Goal: Transaction & Acquisition: Purchase product/service

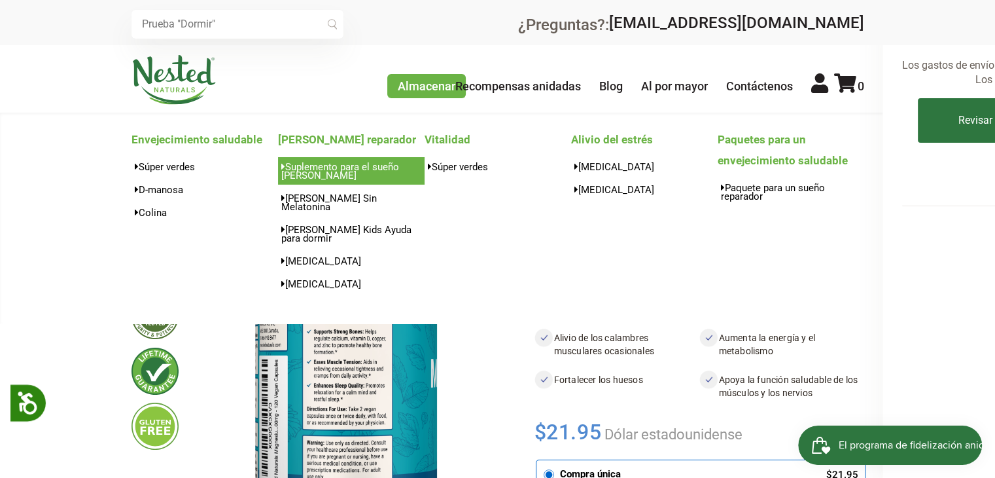
click at [333, 171] on font "Suplemento para el sueño LUNA" at bounding box center [340, 171] width 118 height 20
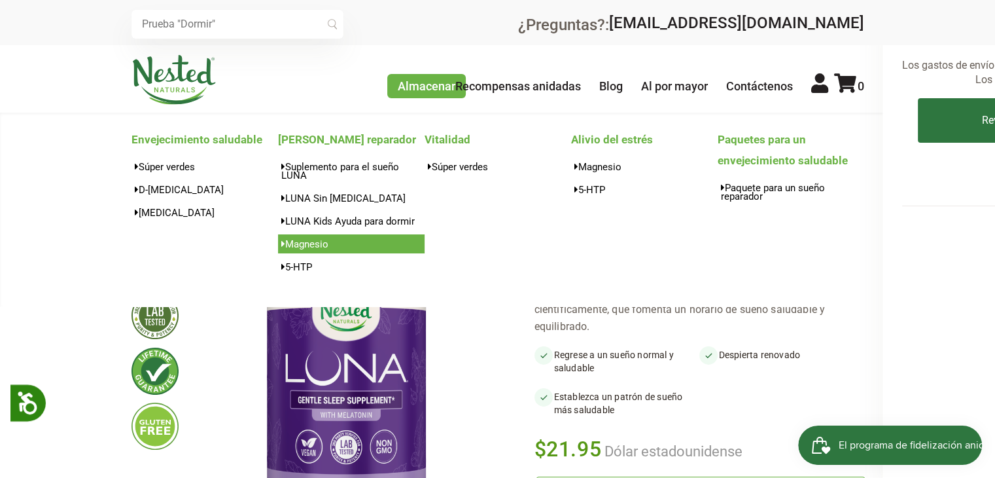
click at [310, 247] on font "[MEDICAL_DATA]" at bounding box center [306, 244] width 43 height 12
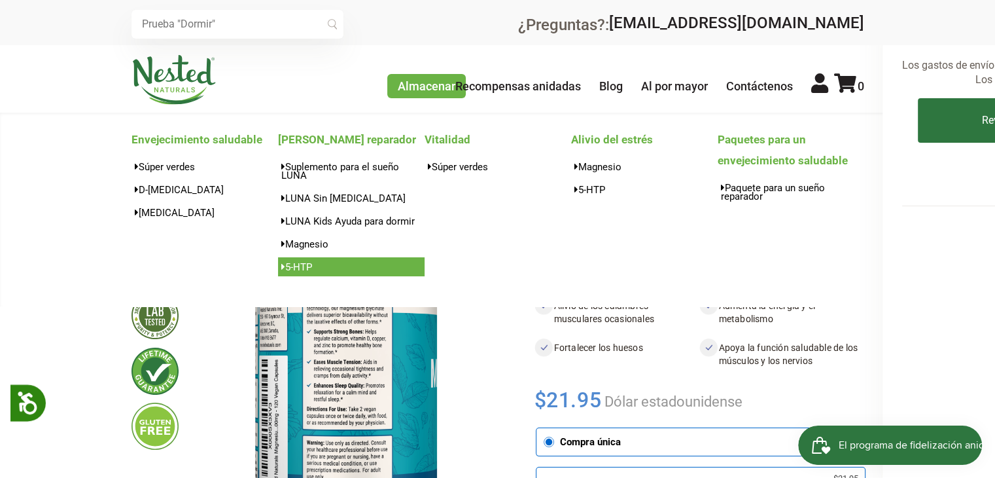
click at [302, 262] on font "[MEDICAL_DATA]" at bounding box center [298, 267] width 27 height 12
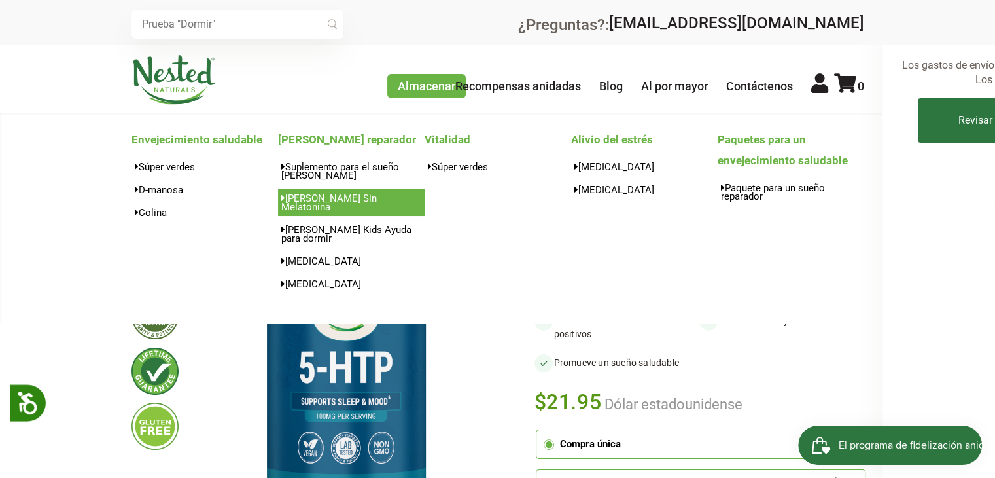
click at [317, 199] on font "[PERSON_NAME] Sin Melatonina" at bounding box center [329, 202] width 96 height 20
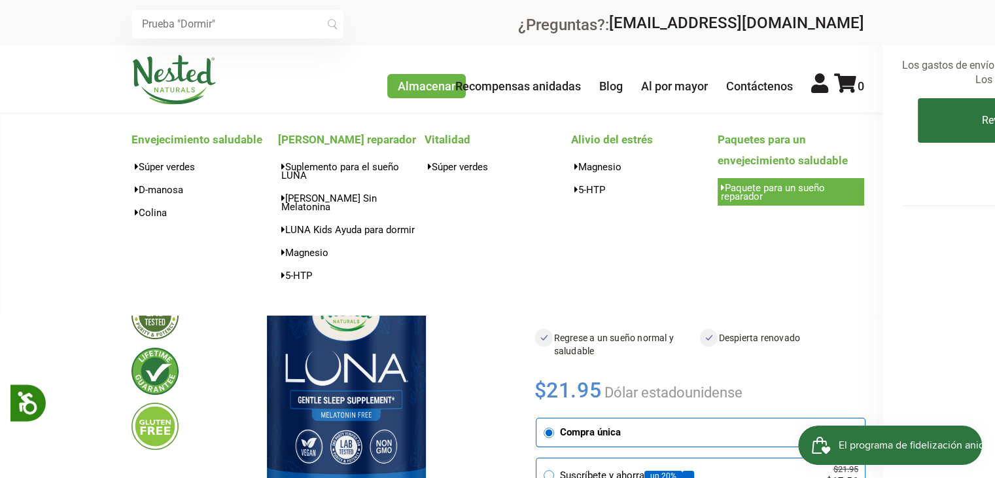
click at [764, 187] on font "Paquete para un sueño reparador" at bounding box center [773, 192] width 104 height 20
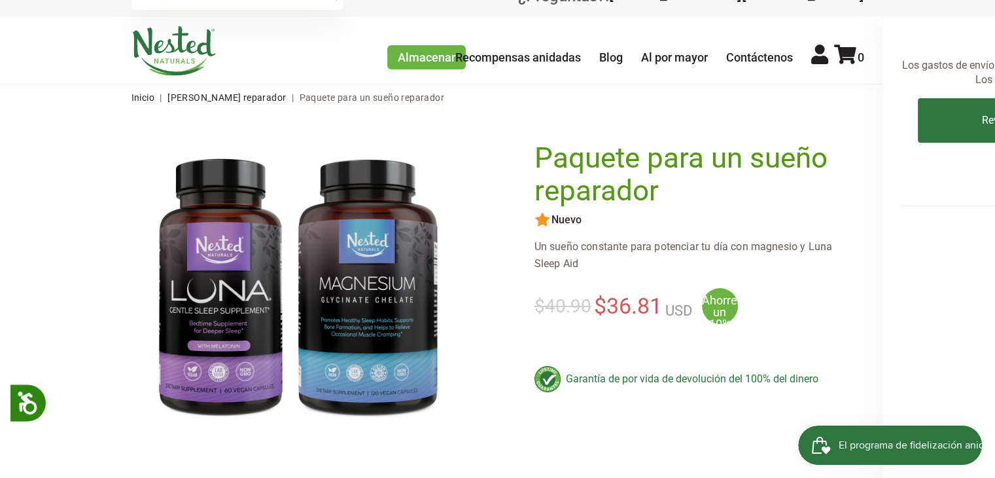
scroll to position [22, 0]
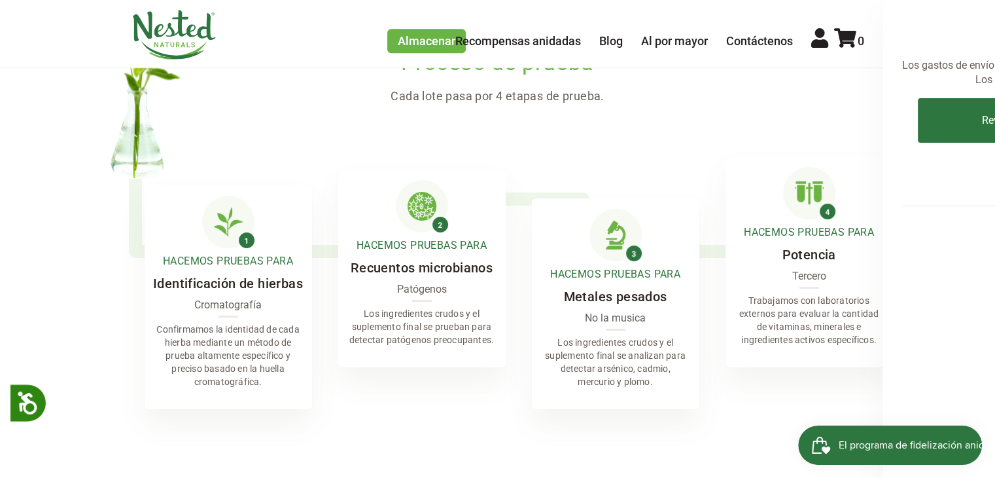
scroll to position [593, 0]
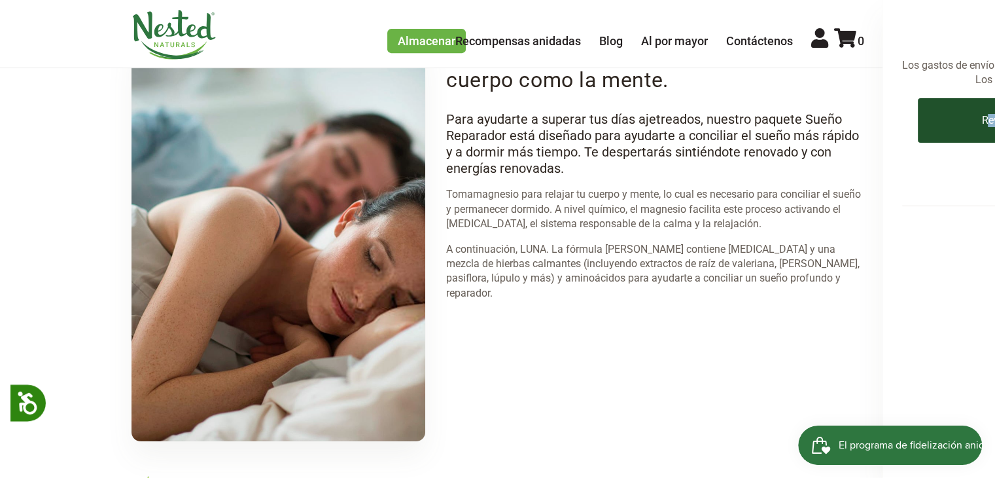
drag, startPoint x: 990, startPoint y: 185, endPoint x: 987, endPoint y: 105, distance: 79.9
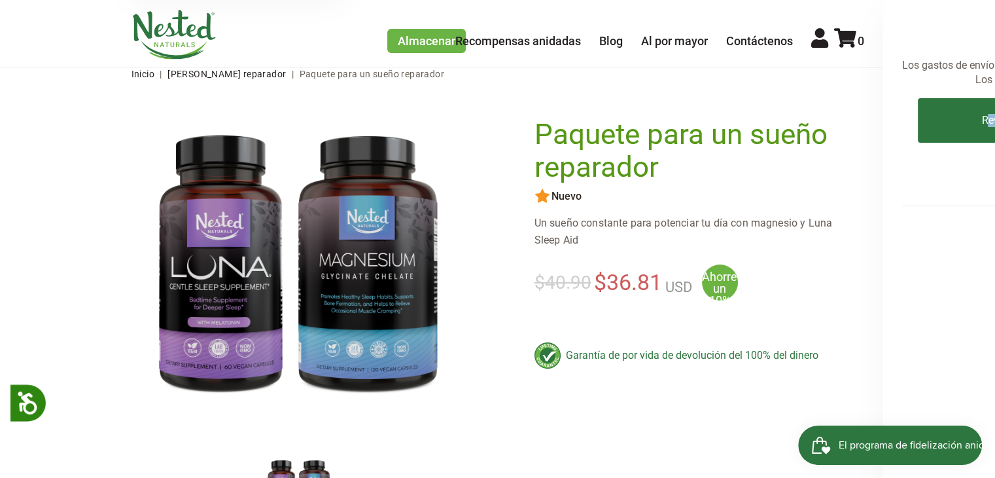
scroll to position [0, 0]
